Goal: Contribute content

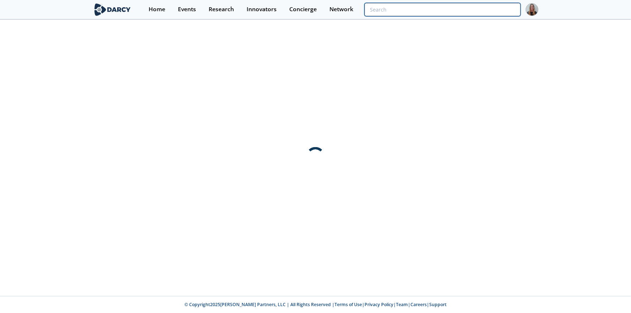
click at [475, 16] on input "search" at bounding box center [442, 9] width 156 height 13
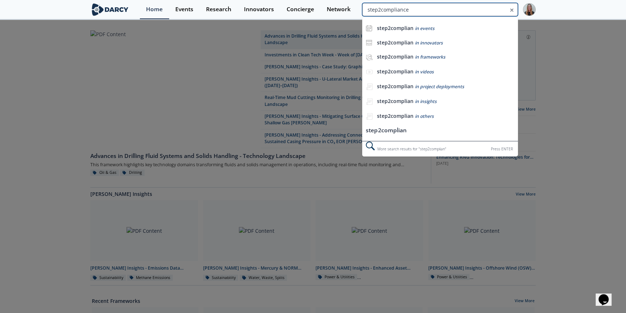
type input "step2compliance"
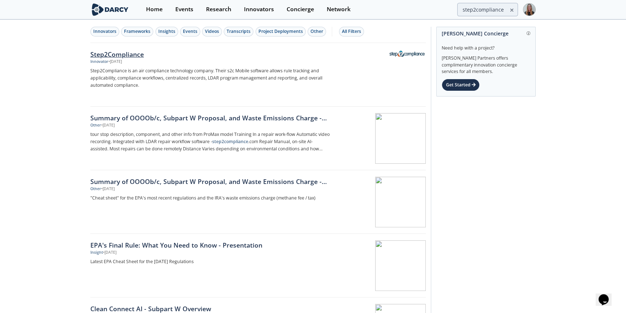
click at [115, 52] on div "Step2Compliance" at bounding box center [209, 54] width 239 height 9
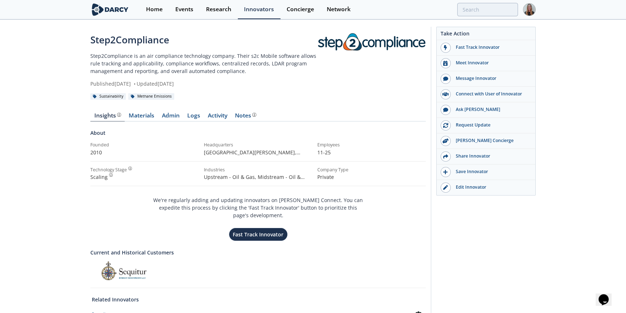
click at [248, 111] on div "Insights Materials Admin Logs Activity Notes About Founded 2010 Headquarters [G…" at bounding box center [257, 217] width 335 height 229
click at [249, 113] on div "Notes" at bounding box center [245, 116] width 21 height 6
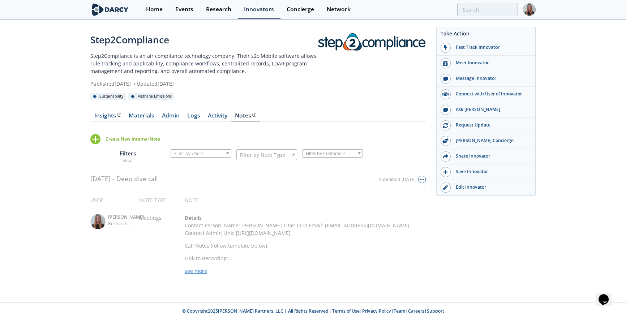
click at [108, 139] on div "Create New Internal Note" at bounding box center [133, 139] width 55 height 7
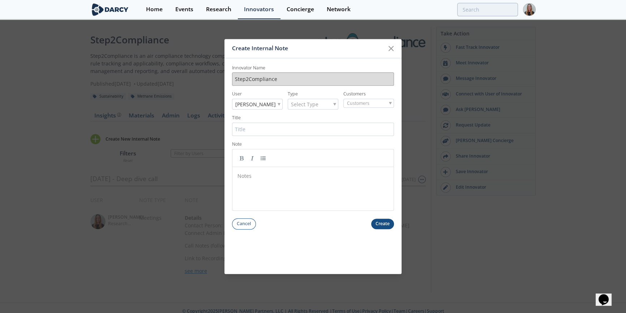
click at [301, 107] on span "Select Type" at bounding box center [304, 104] width 27 height 10
click at [302, 131] on input "Title" at bounding box center [313, 129] width 162 height 13
type input "7"
type input "[DATE] - Update call"
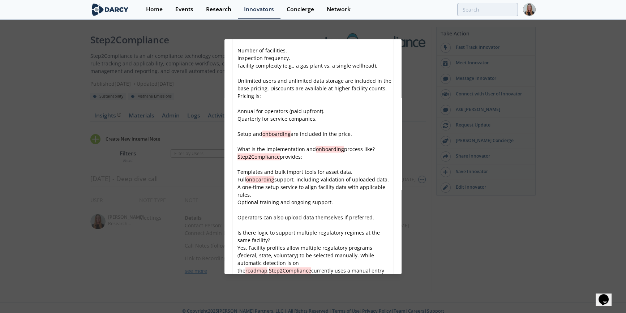
scroll to position [1189, 0]
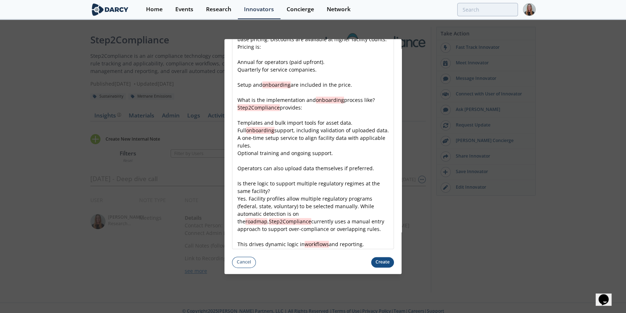
click at [382, 265] on button "Create" at bounding box center [382, 262] width 23 height 10
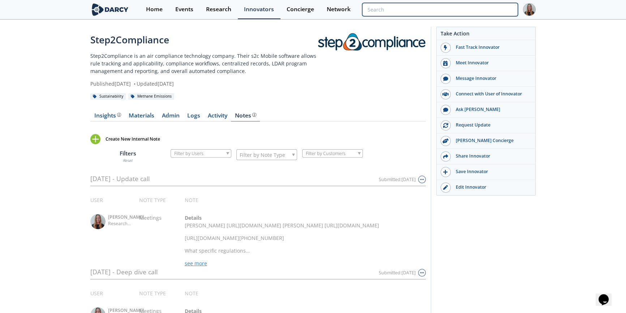
click at [502, 14] on input "search" at bounding box center [440, 9] width 156 height 13
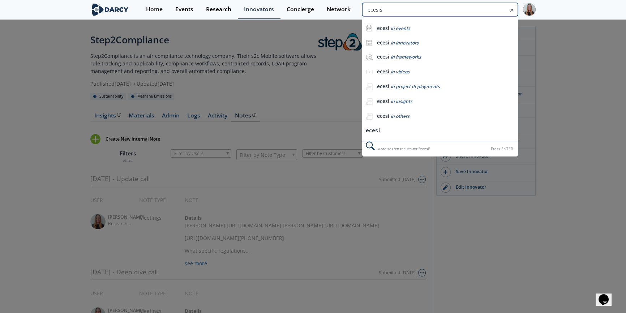
type input "ecesis"
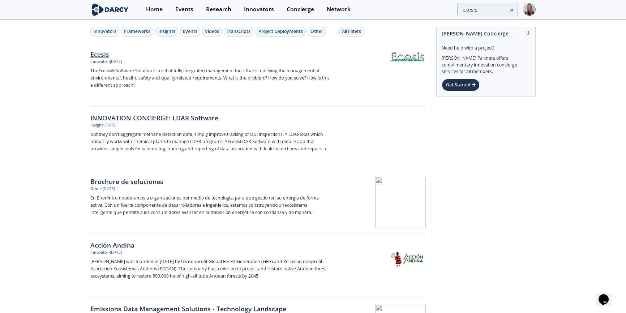
click at [172, 52] on div "Ecesis" at bounding box center [209, 54] width 239 height 9
